Goal: Find specific page/section: Find specific page/section

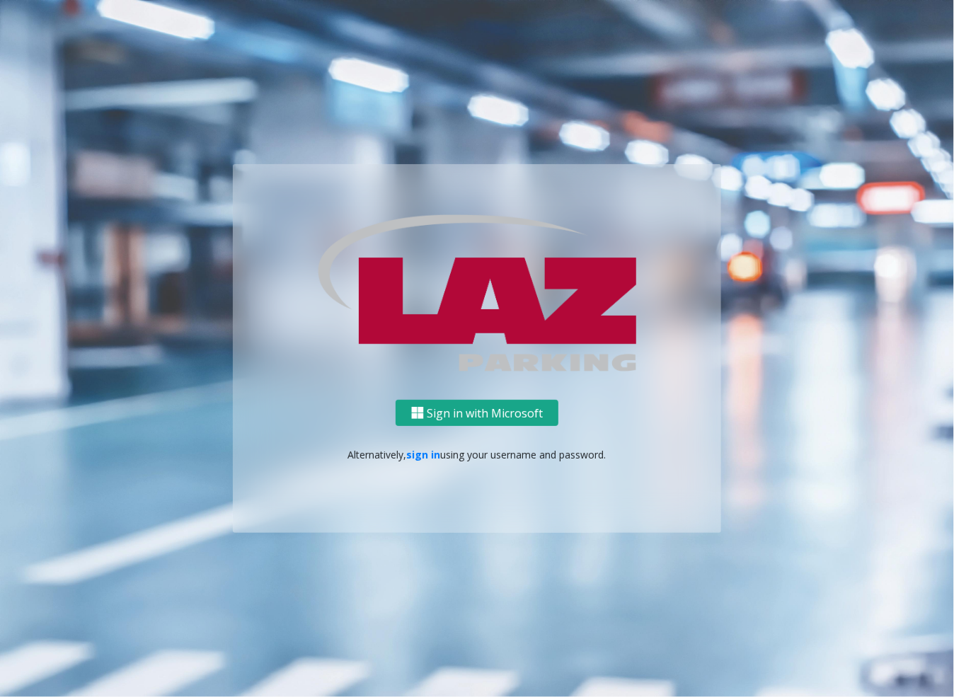
click at [447, 411] on button "Sign in with Microsoft" at bounding box center [476, 413] width 163 height 26
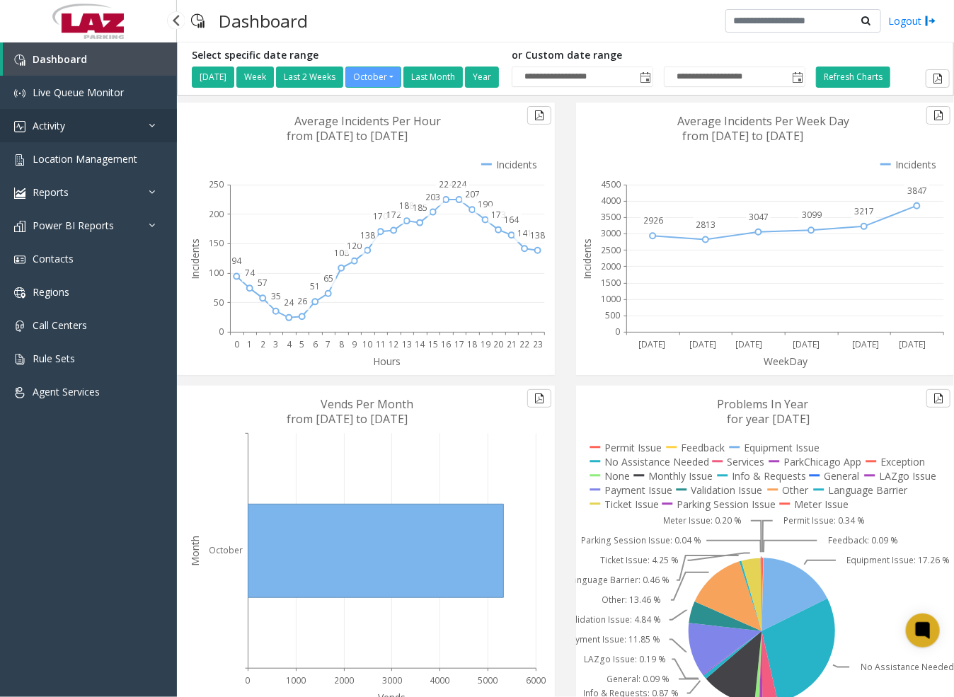
click at [60, 122] on span "Activity" at bounding box center [49, 125] width 33 height 13
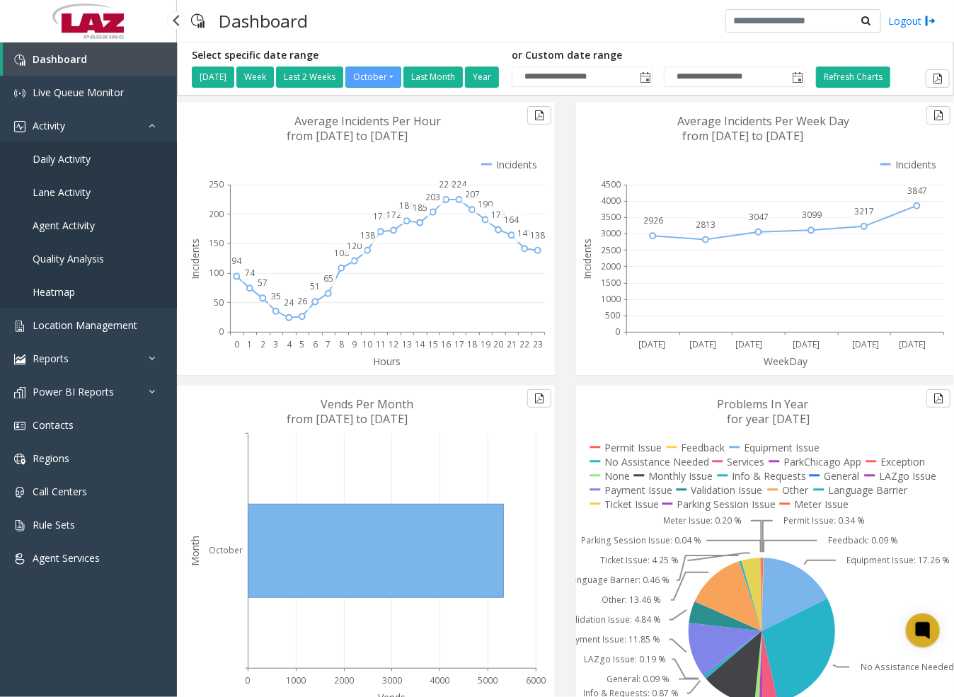
click at [105, 155] on link "Daily Activity" at bounding box center [88, 158] width 177 height 33
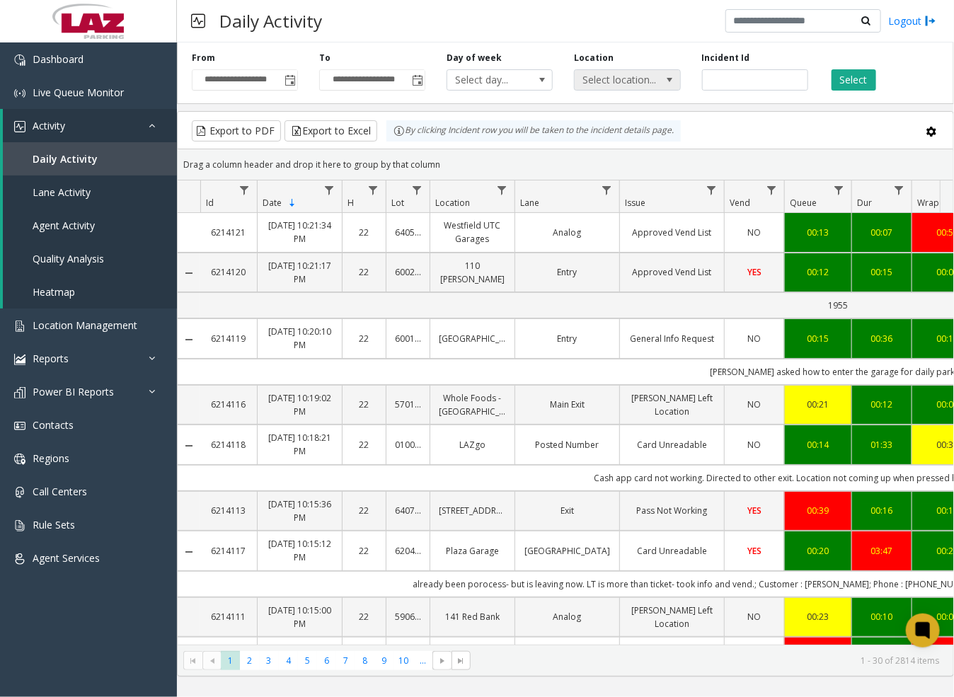
click at [641, 82] on span "Select location..." at bounding box center [616, 80] width 84 height 20
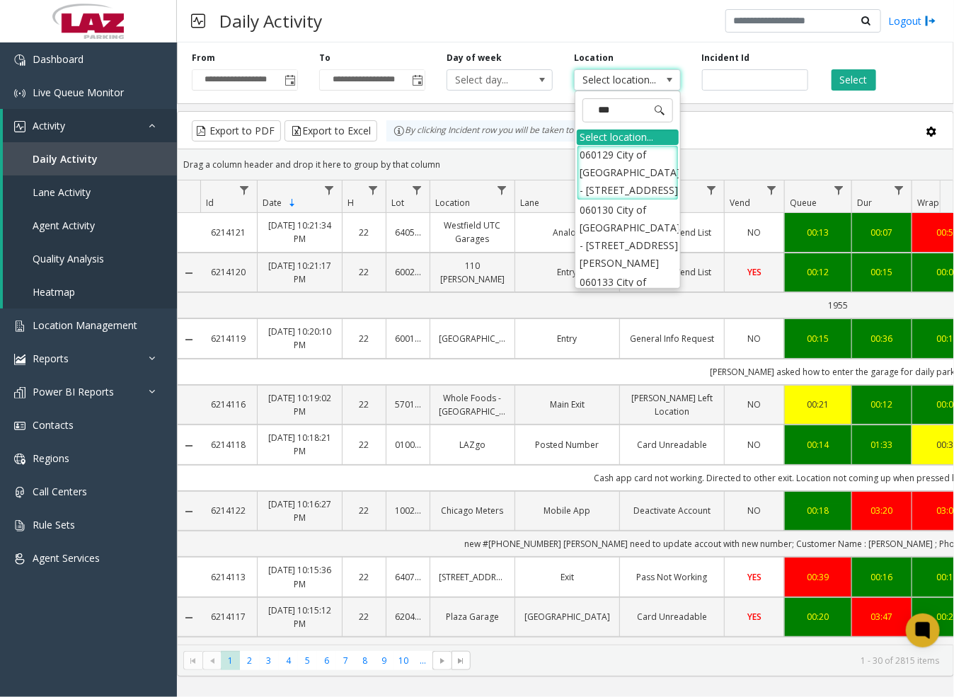
type input "***"
click at [641, 163] on li "570443 601 Massachusetts Avenue" at bounding box center [628, 172] width 102 height 55
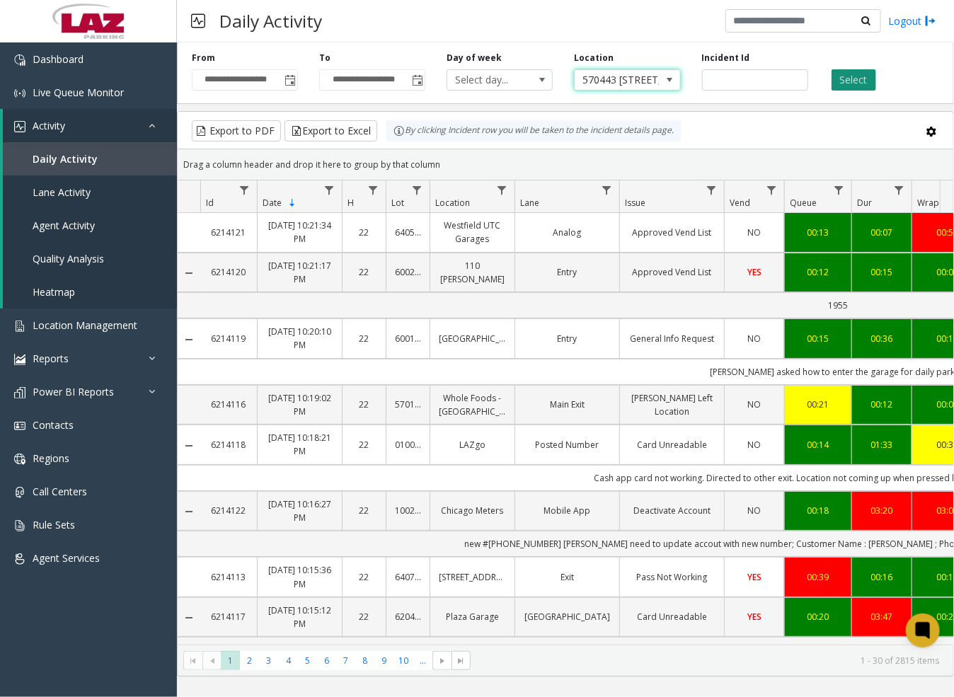
click at [872, 79] on button "Select" at bounding box center [853, 79] width 45 height 21
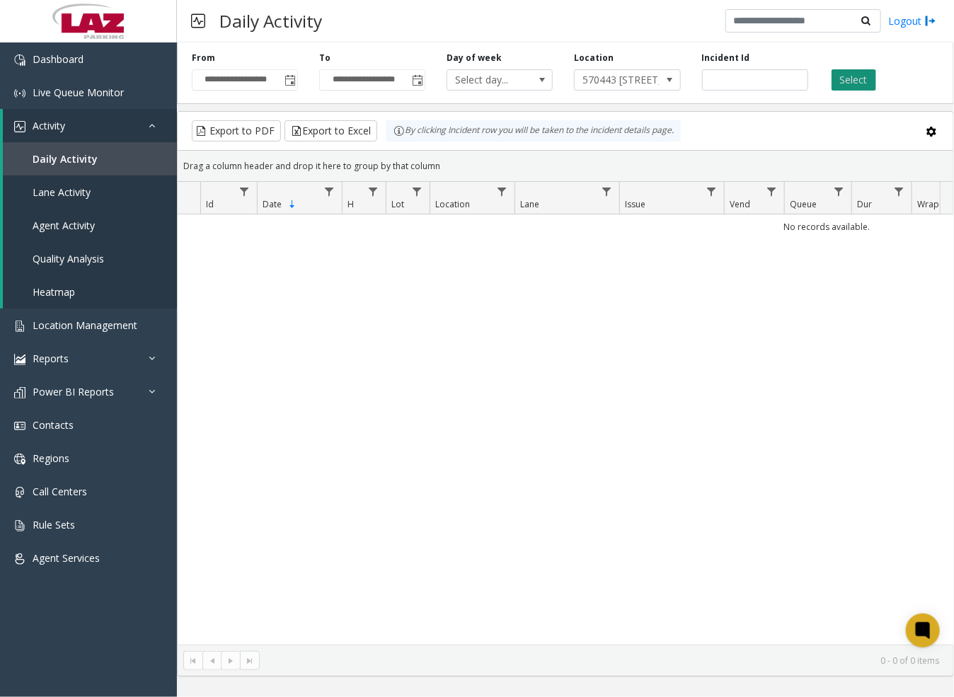
click at [860, 77] on button "Select" at bounding box center [853, 79] width 45 height 21
click at [862, 78] on button "Select" at bounding box center [853, 79] width 45 height 21
click at [848, 77] on button "Select" at bounding box center [853, 79] width 45 height 21
click at [858, 78] on button "Select" at bounding box center [853, 79] width 45 height 21
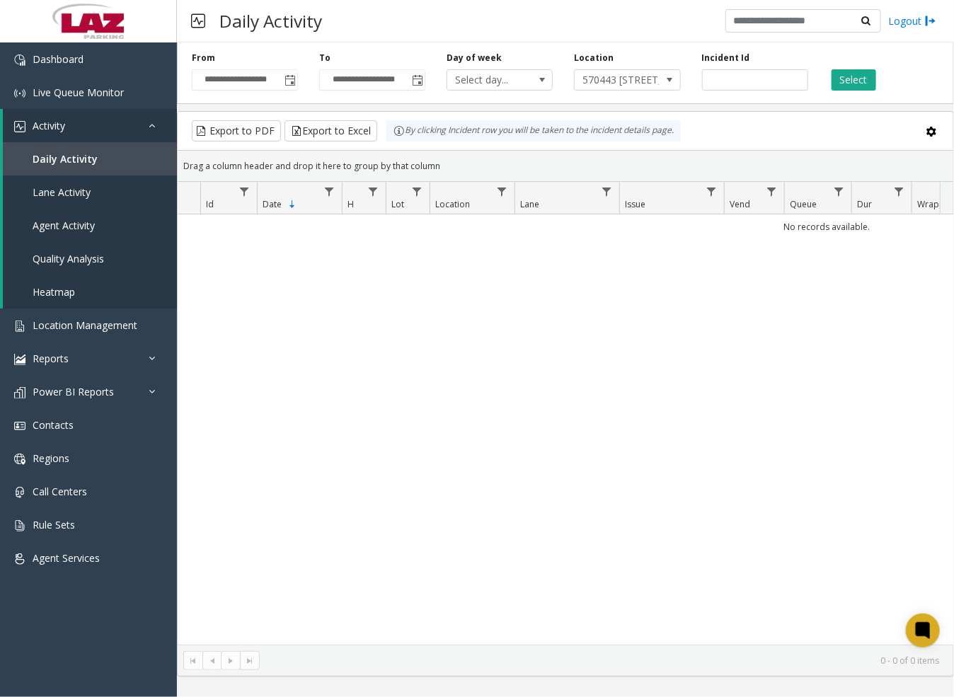
click at [402, 392] on div "No records available." at bounding box center [565, 429] width 775 height 430
click at [850, 79] on button "Select" at bounding box center [853, 79] width 45 height 21
